Goal: Information Seeking & Learning: Learn about a topic

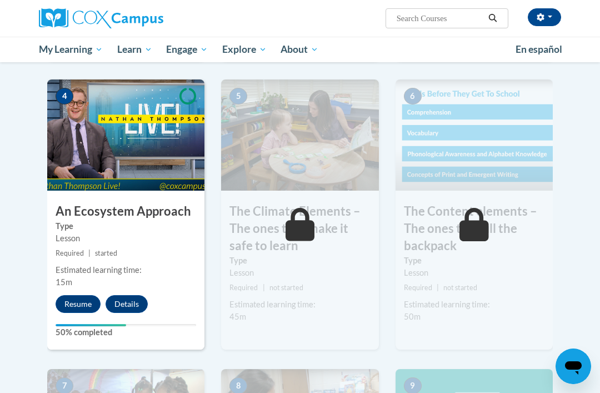
scroll to position [618, 0]
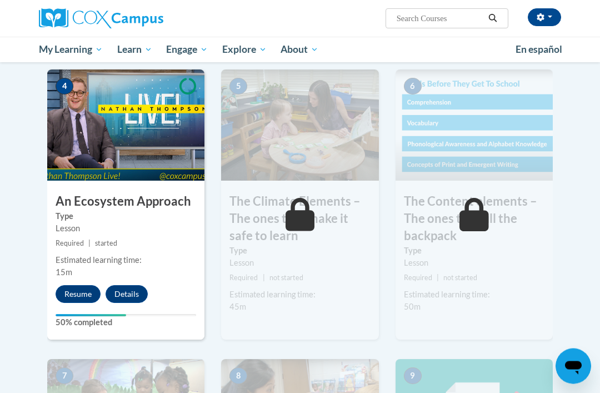
click at [80, 290] on button "Resume" at bounding box center [78, 294] width 45 height 18
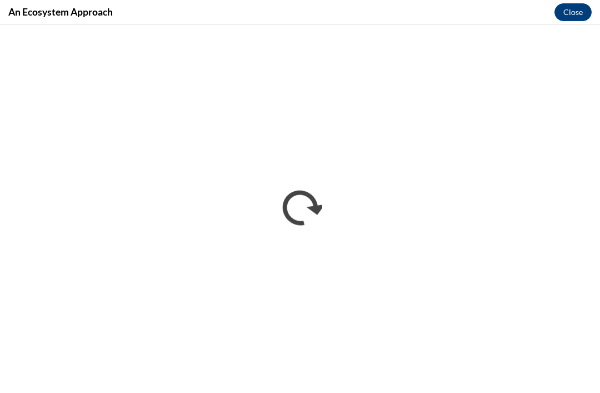
scroll to position [0, 0]
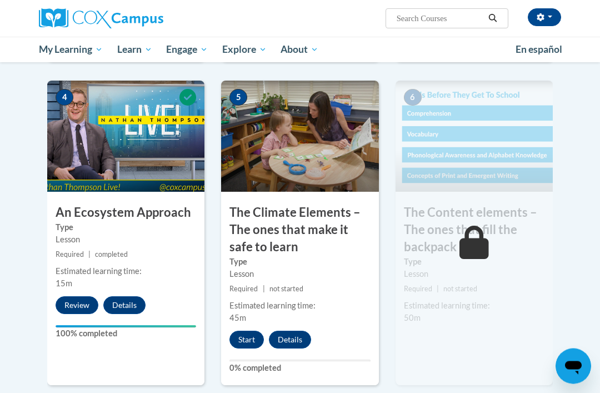
scroll to position [608, 0]
click at [250, 330] on button "Start" at bounding box center [246, 339] width 34 height 18
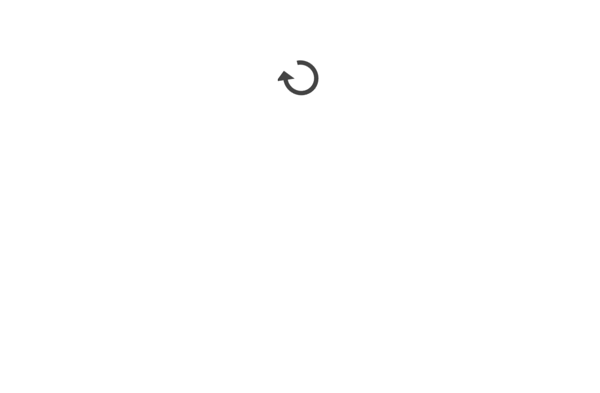
scroll to position [880, 0]
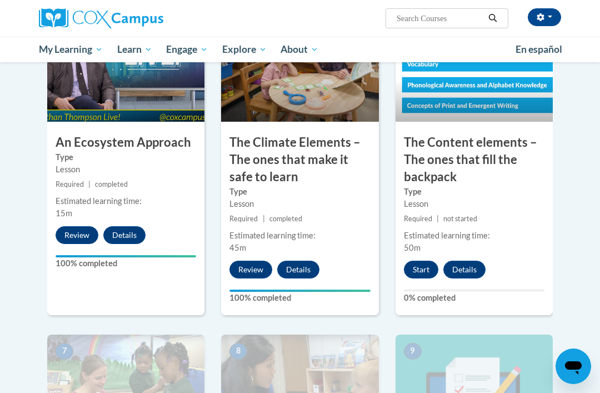
scroll to position [677, 0]
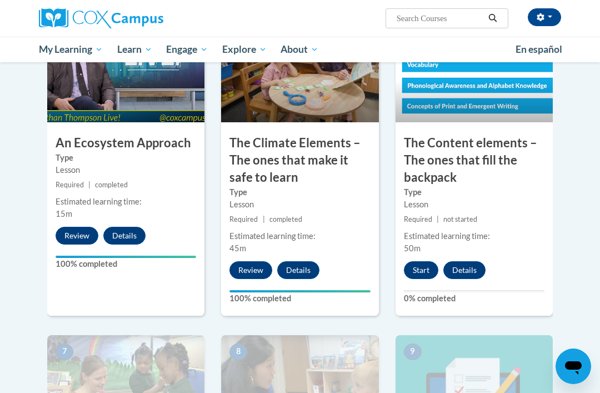
click at [416, 263] on button "Start" at bounding box center [421, 270] width 34 height 18
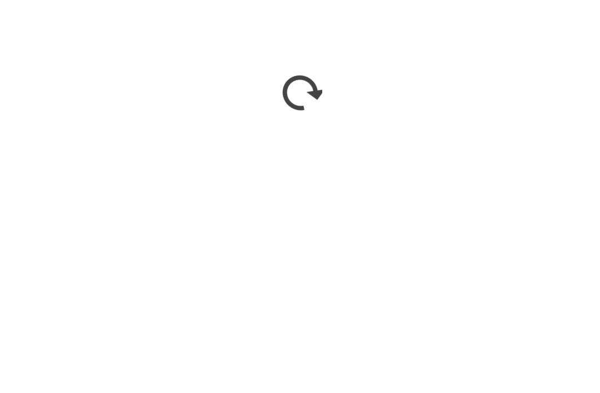
scroll to position [792, 0]
